Goal: Task Accomplishment & Management: Manage account settings

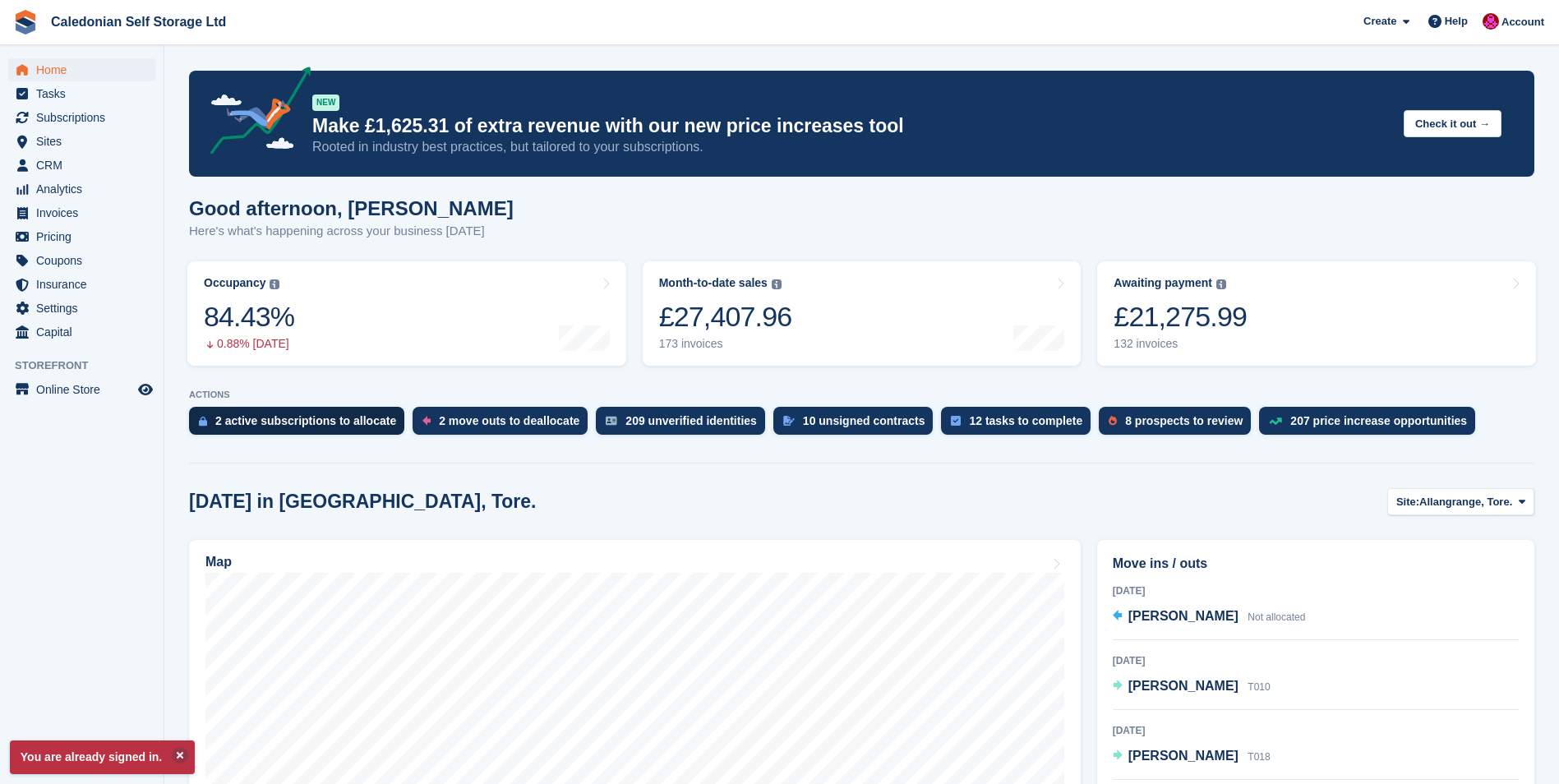
click at [273, 420] on div "2 active subscriptions to allocate" at bounding box center [305, 421] width 180 height 13
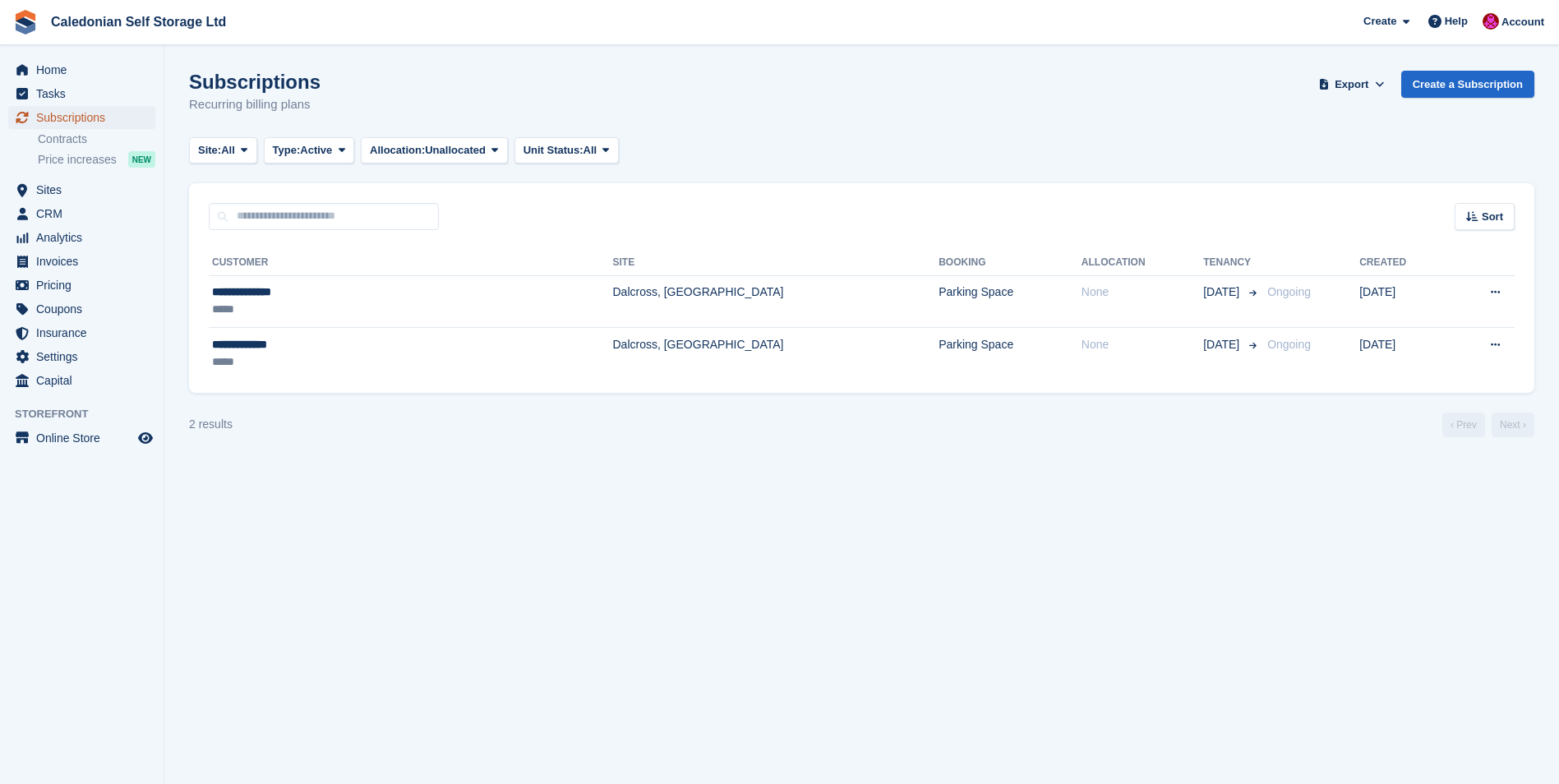
click at [85, 116] on span "Subscriptions" at bounding box center [85, 117] width 99 height 23
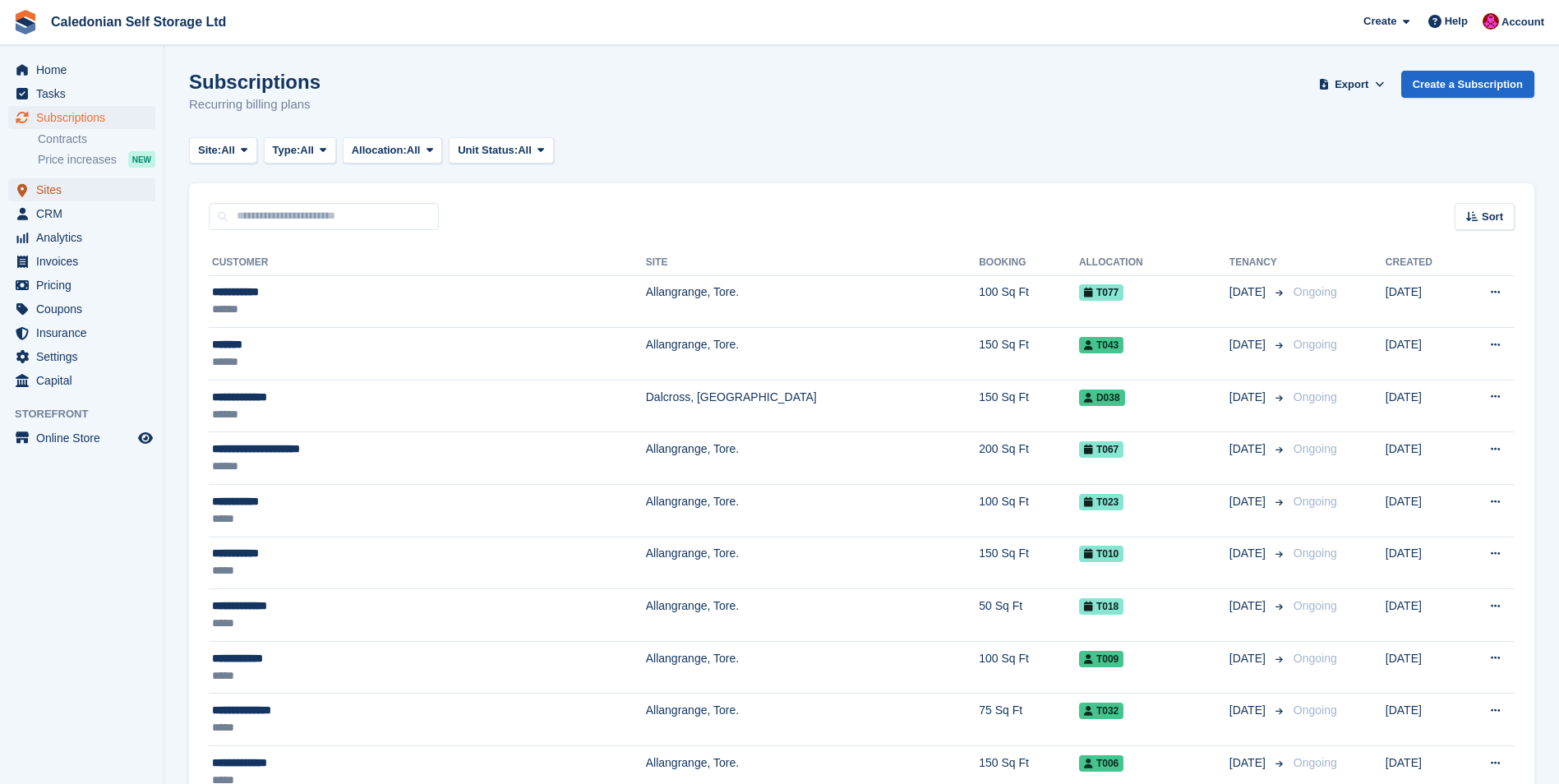
click at [42, 189] on span "Sites" at bounding box center [85, 190] width 99 height 23
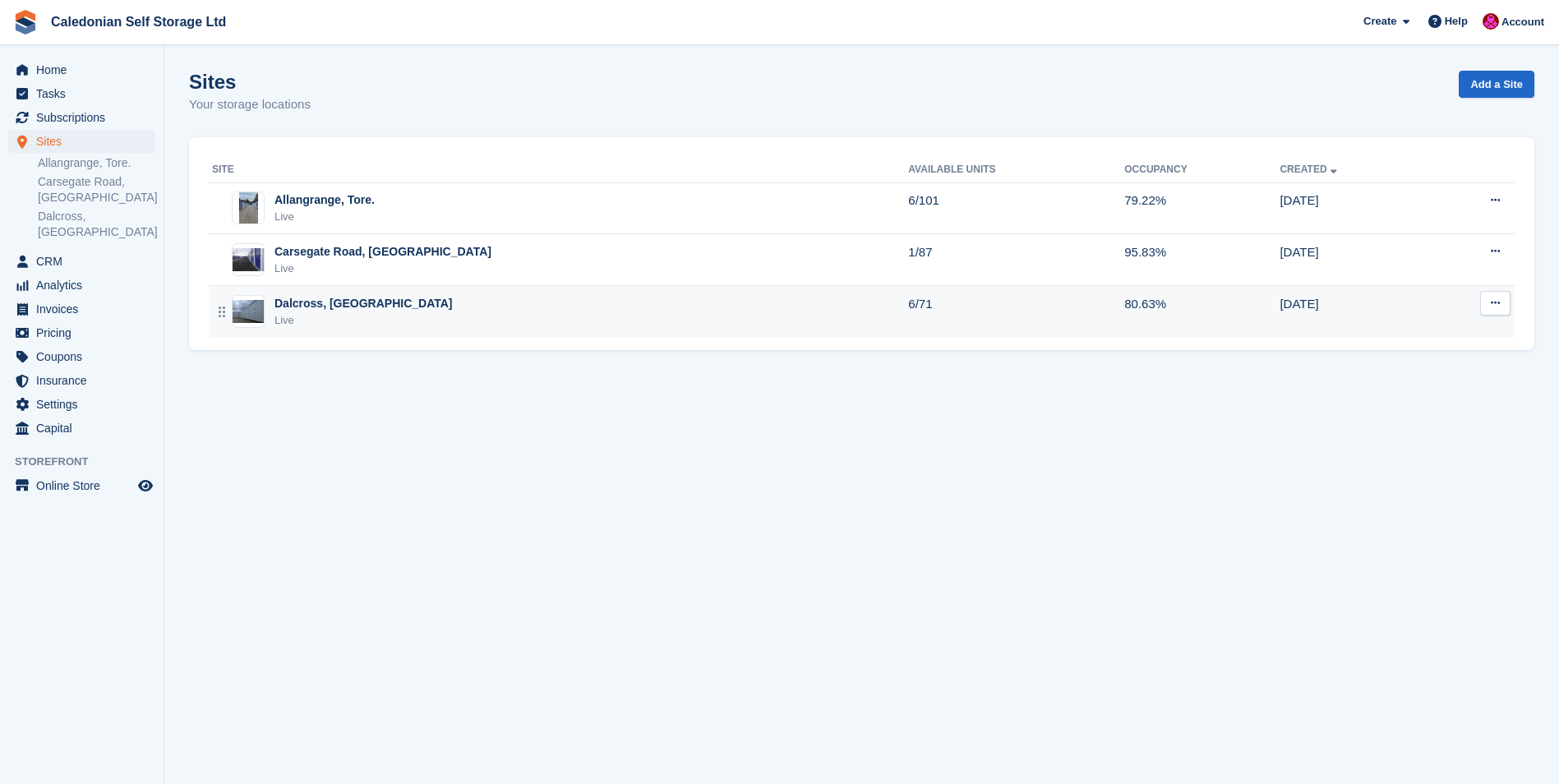
click at [312, 303] on div "Dalcross, [GEOGRAPHIC_DATA]" at bounding box center [364, 304] width 179 height 18
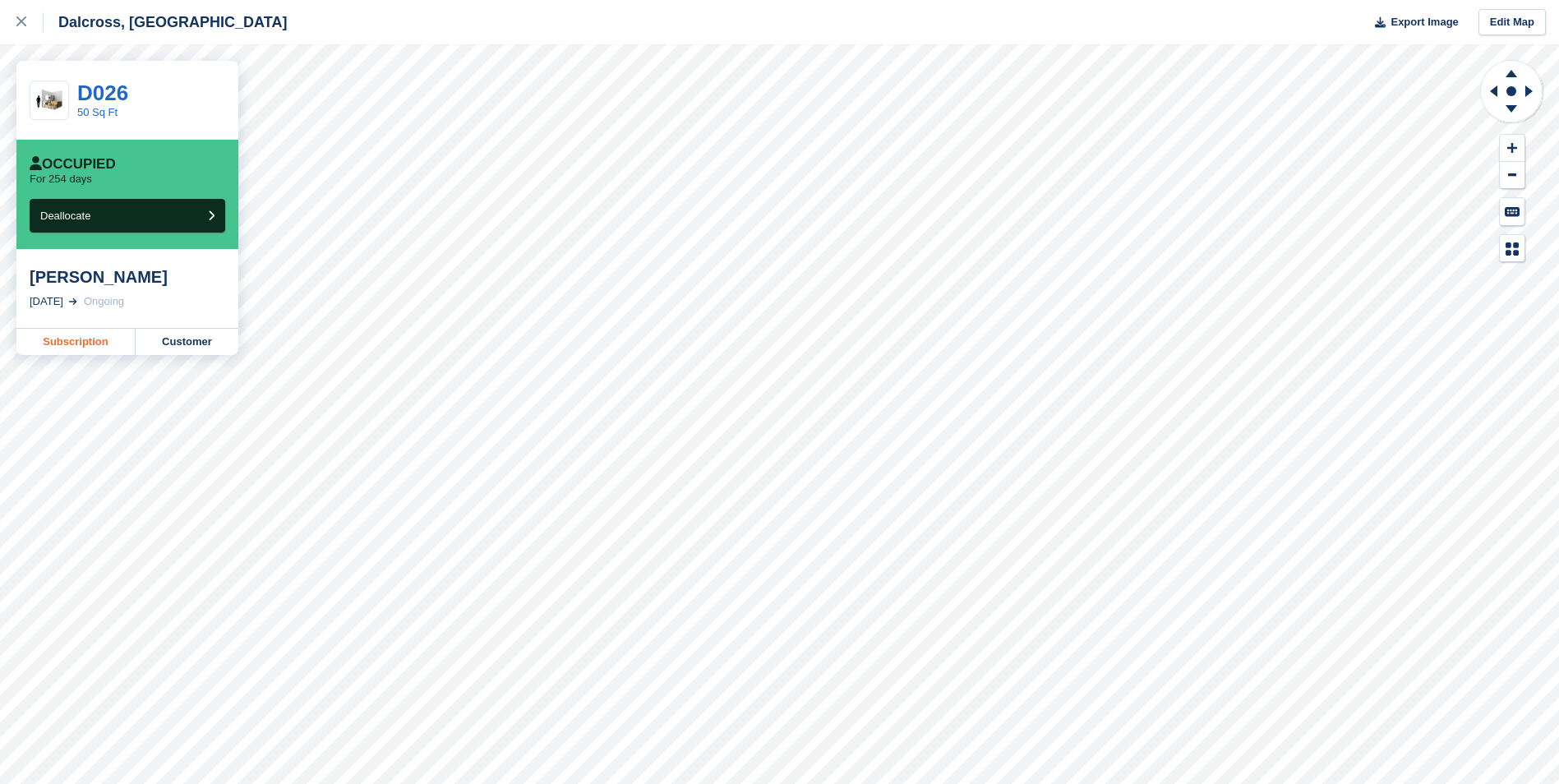
click at [68, 341] on link "Subscription" at bounding box center [76, 341] width 119 height 26
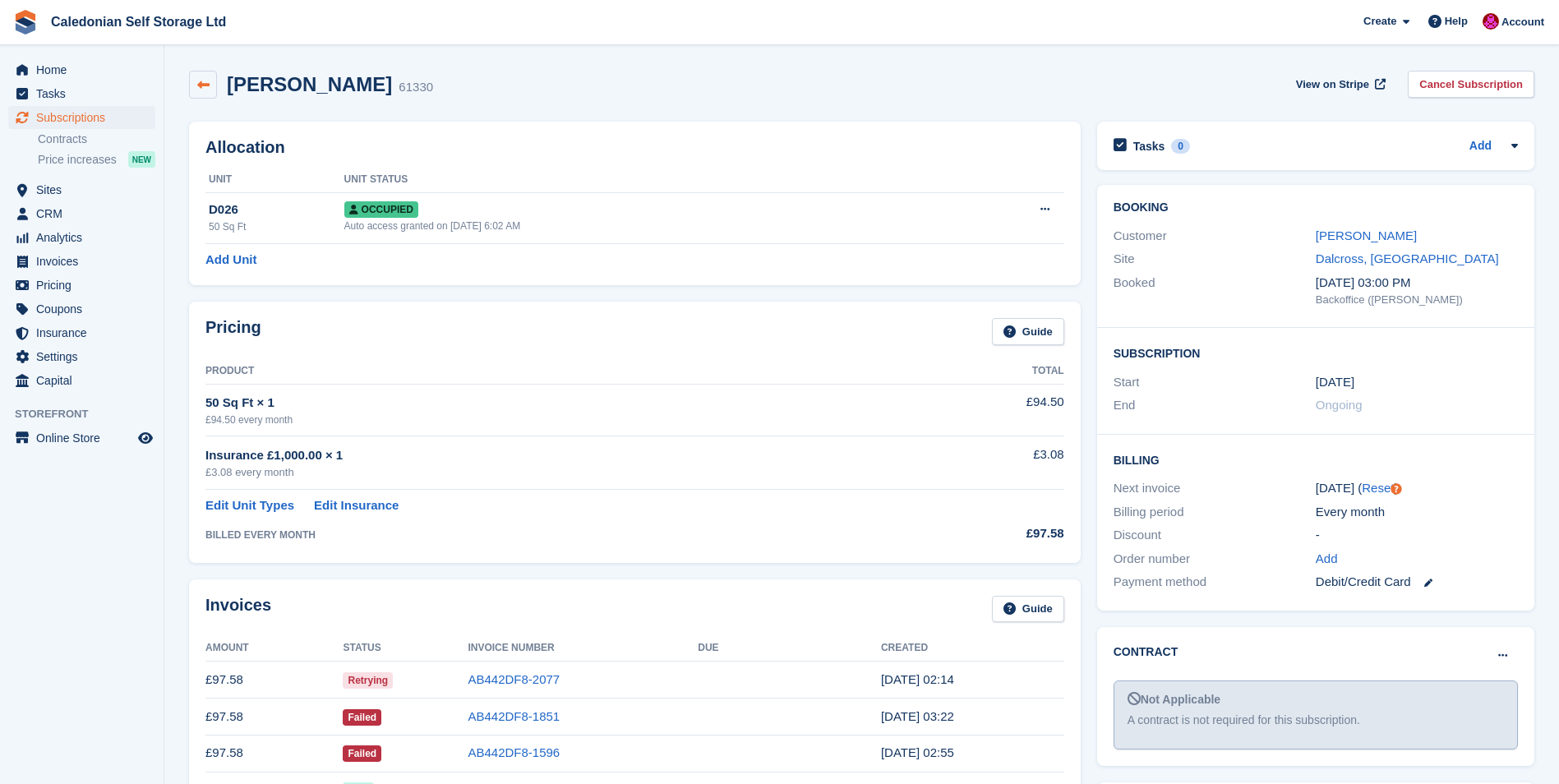
click at [209, 83] on icon at bounding box center [203, 85] width 12 height 12
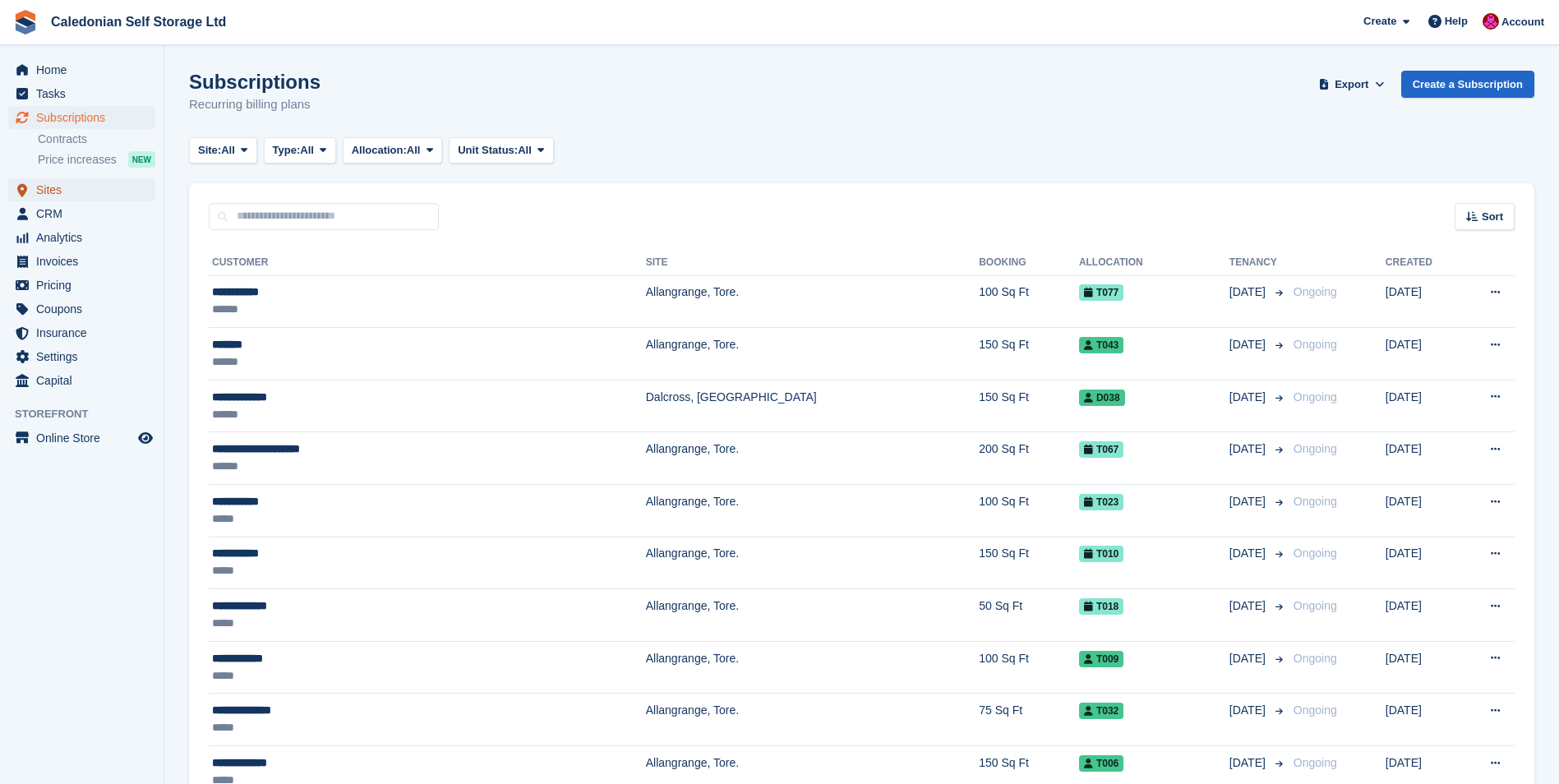
click at [46, 188] on span "Sites" at bounding box center [85, 190] width 99 height 23
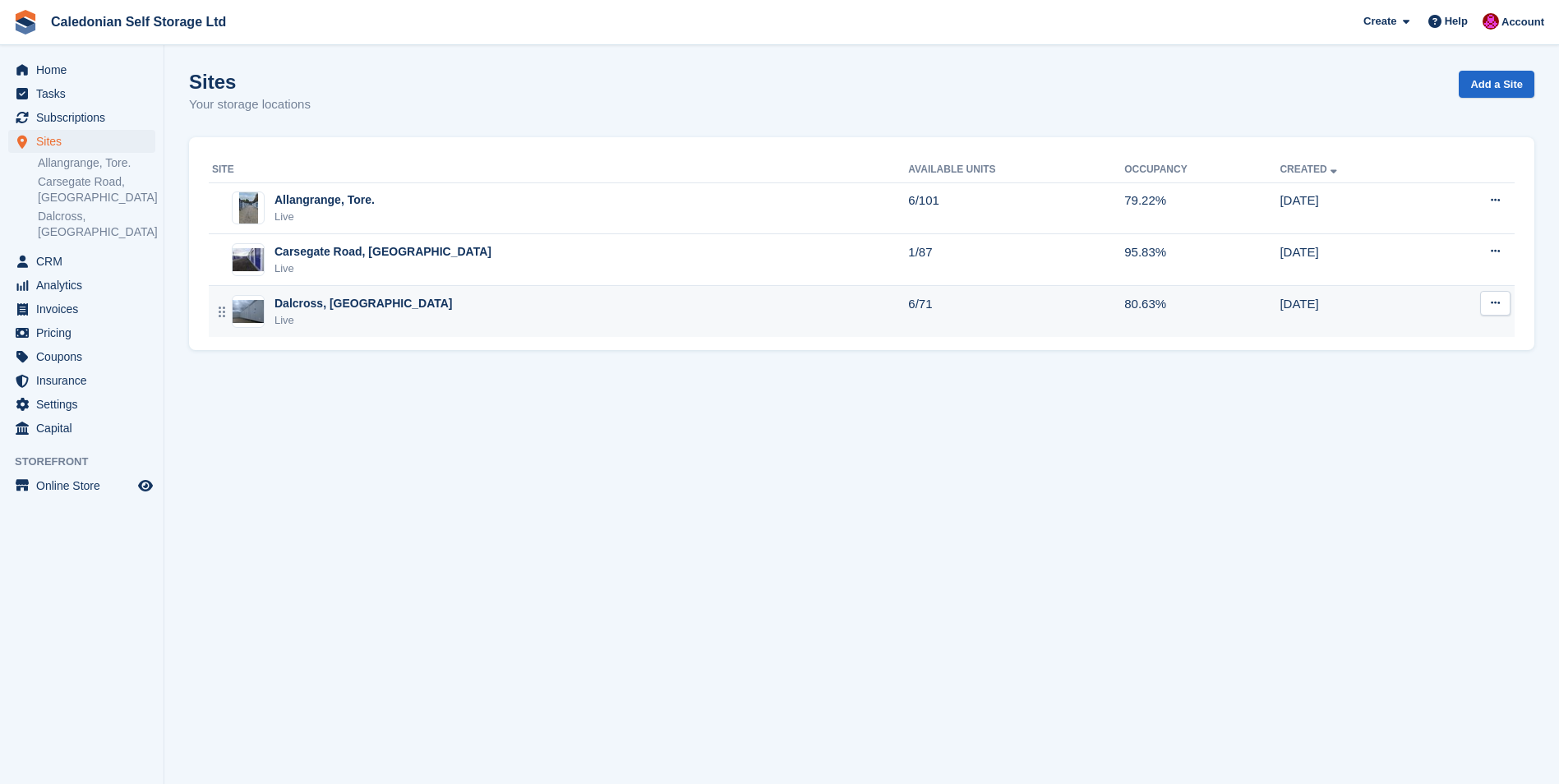
click at [310, 303] on div "Dalcross, [GEOGRAPHIC_DATA]" at bounding box center [364, 304] width 179 height 18
